Goal: Information Seeking & Learning: Learn about a topic

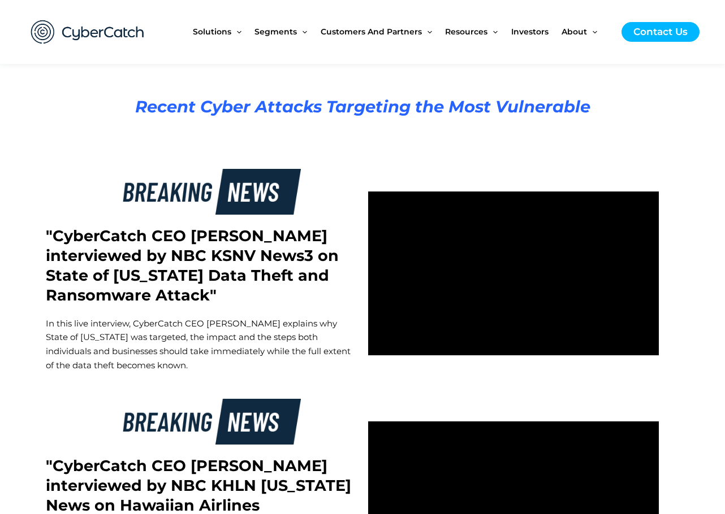
scroll to position [1865, 0]
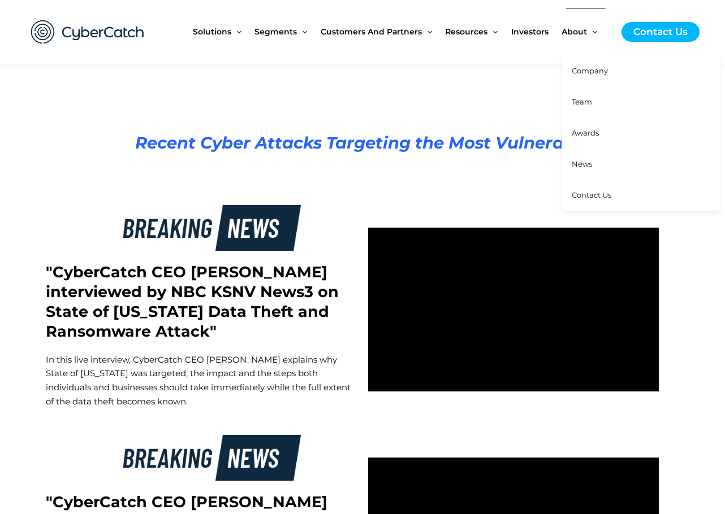
click at [578, 33] on span "About" at bounding box center [573, 31] width 25 height 47
click at [590, 71] on span "Company" at bounding box center [589, 70] width 36 height 9
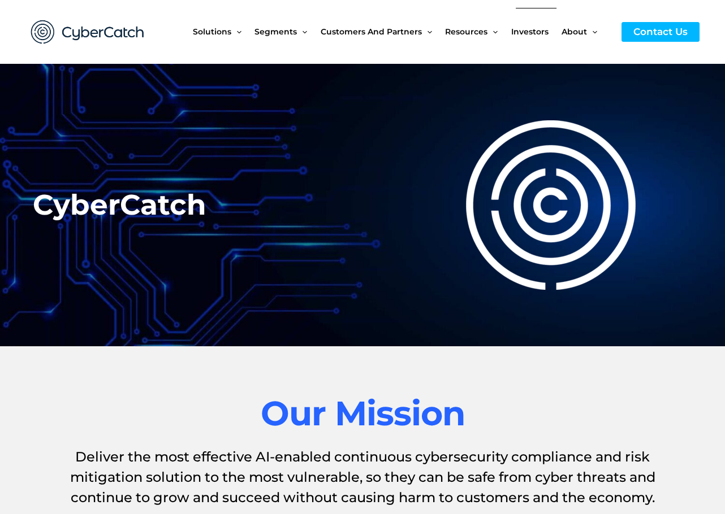
click at [529, 30] on span "Investors" at bounding box center [529, 31] width 37 height 47
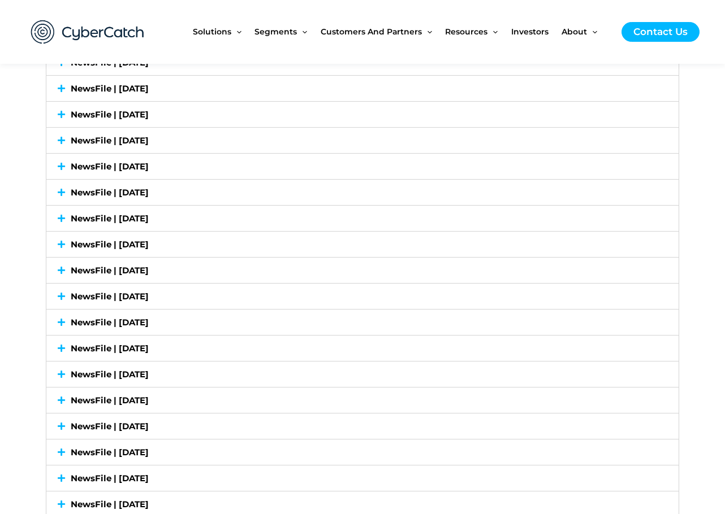
scroll to position [1809, 0]
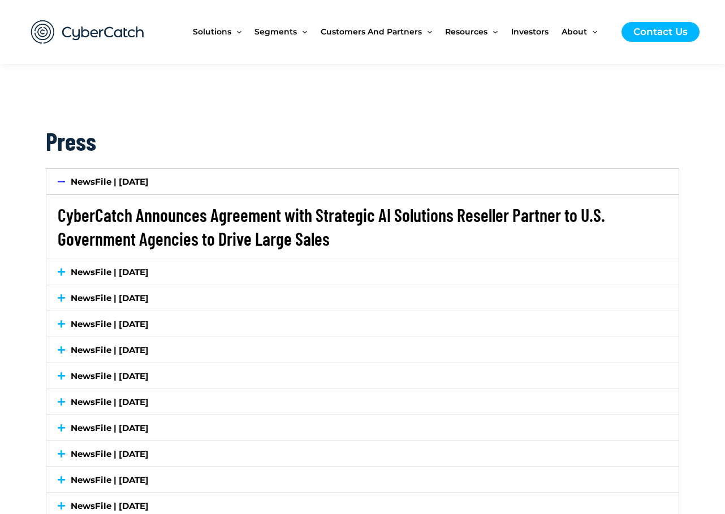
click at [148, 214] on link "CyberCatch Announces Agreement with Strategic AI Solutions Reseller Partner to …" at bounding box center [331, 226] width 547 height 45
